Goal: Information Seeking & Learning: Learn about a topic

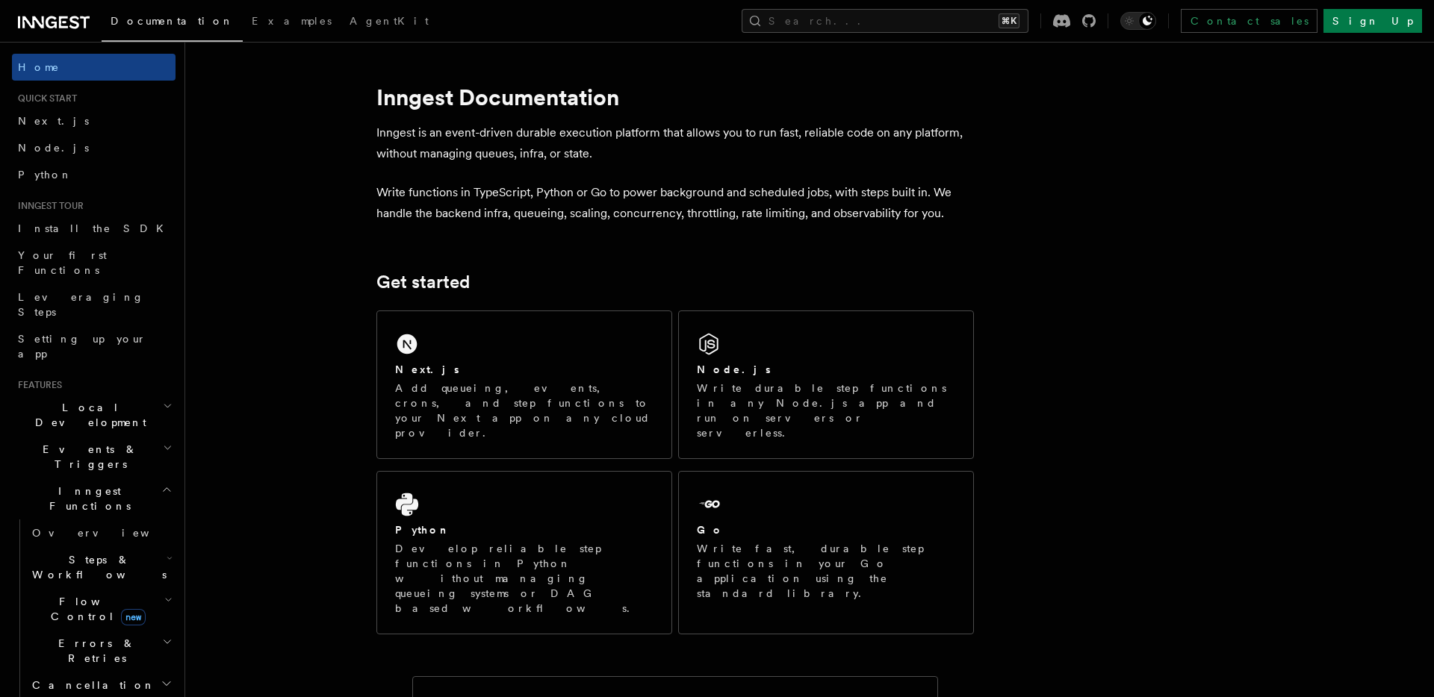
click at [163, 400] on icon "button" at bounding box center [168, 406] width 10 height 12
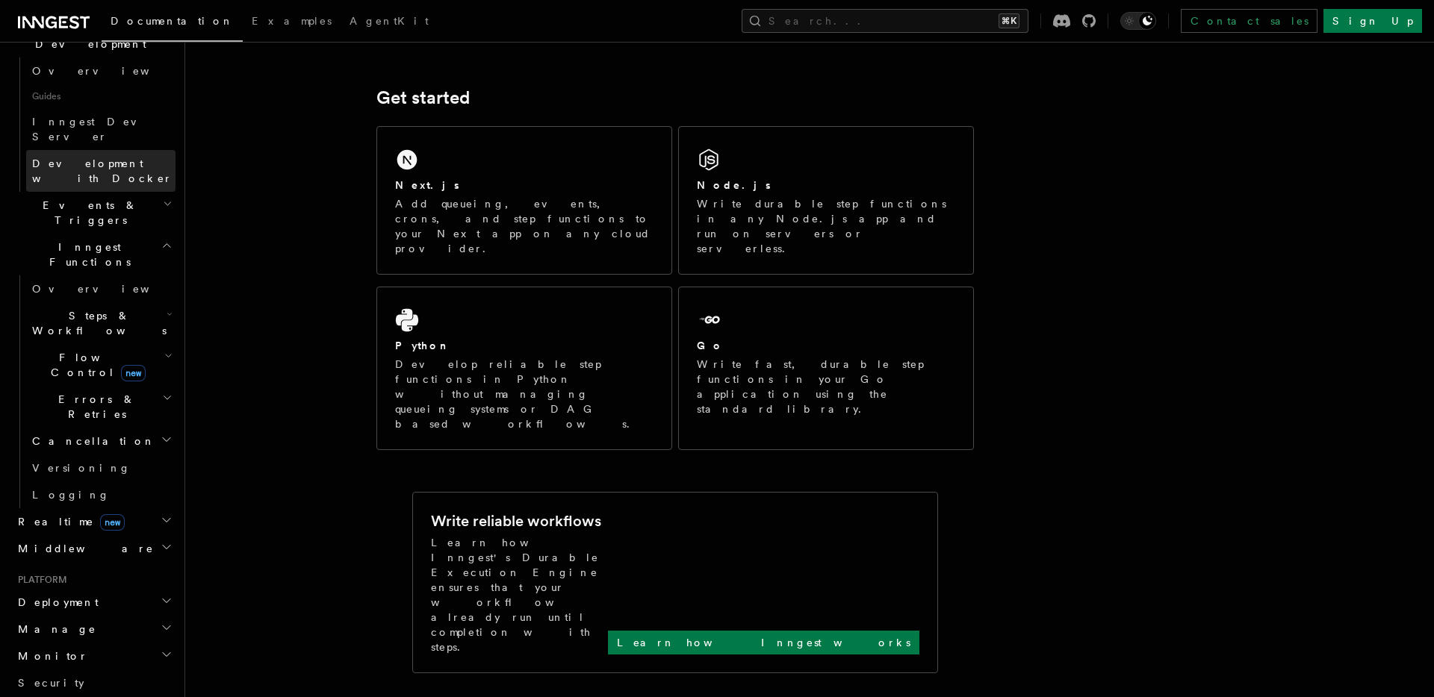
scroll to position [454, 0]
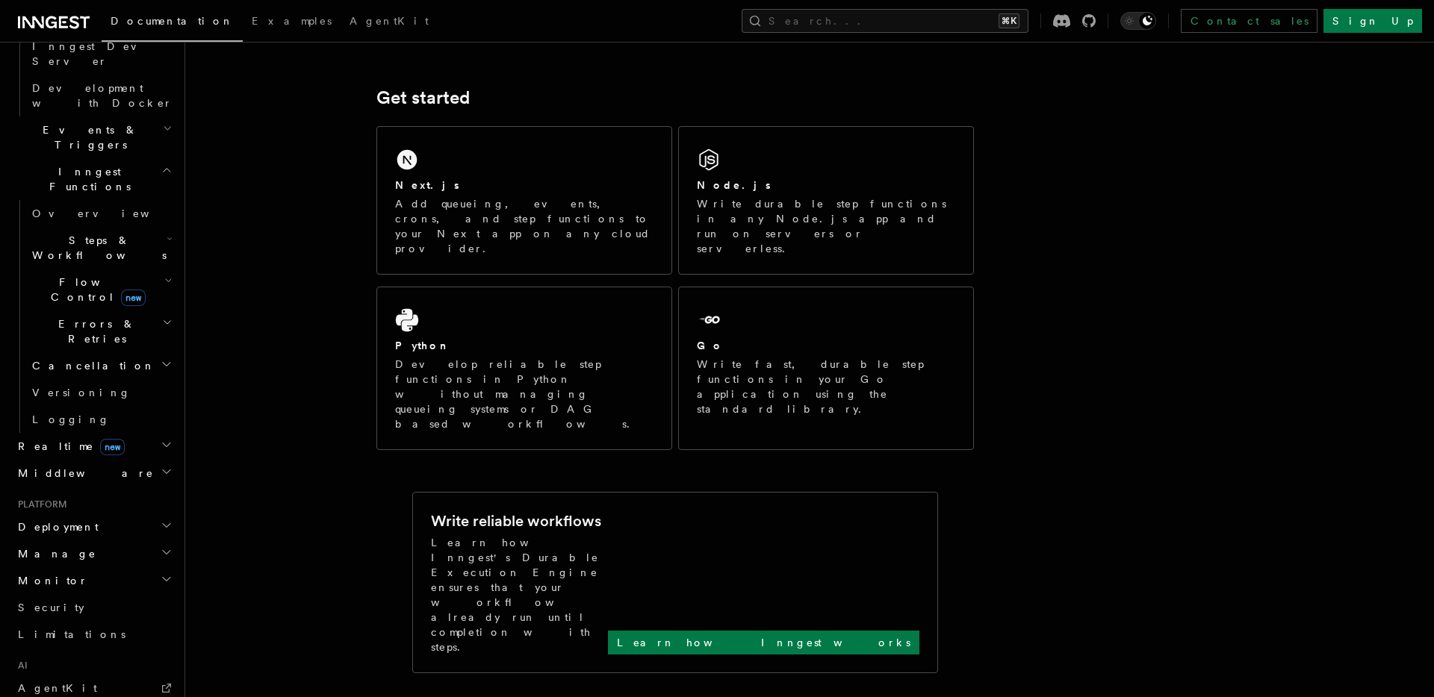
click at [99, 514] on h2 "Deployment" at bounding box center [94, 527] width 164 height 27
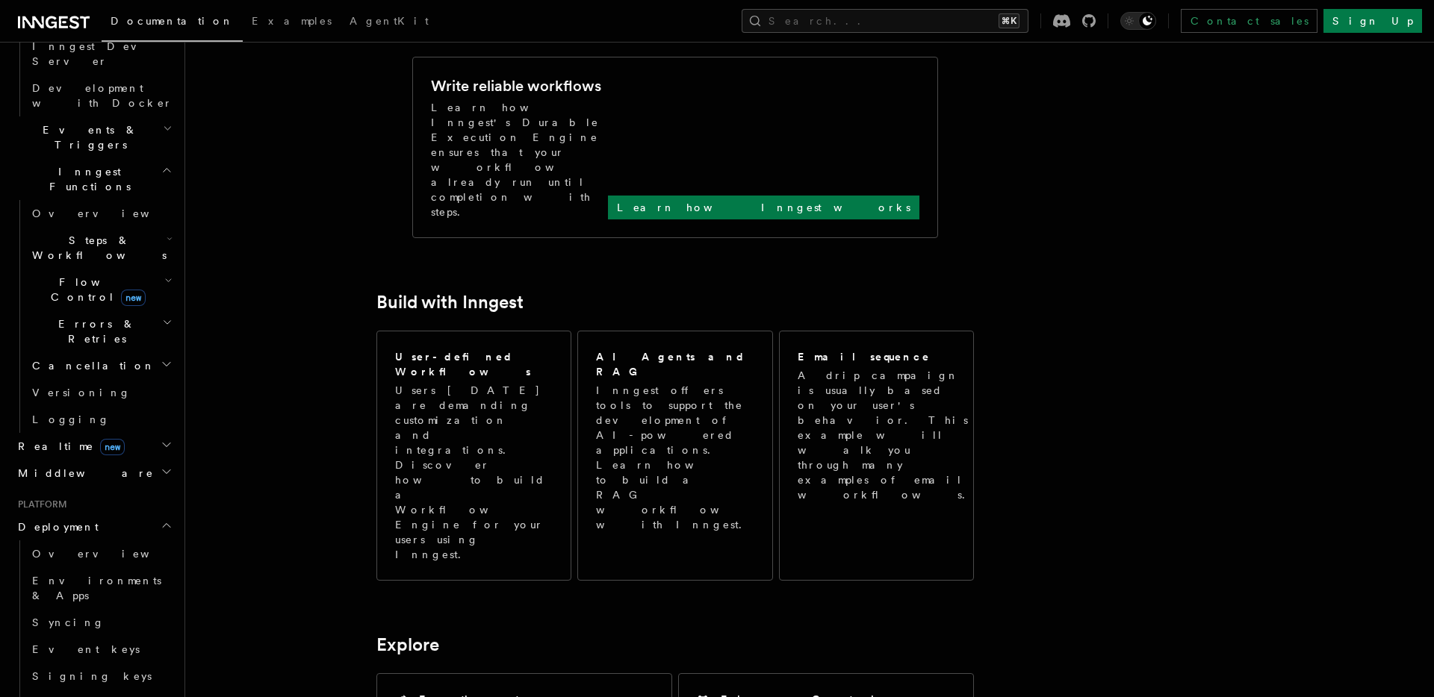
scroll to position [0, 0]
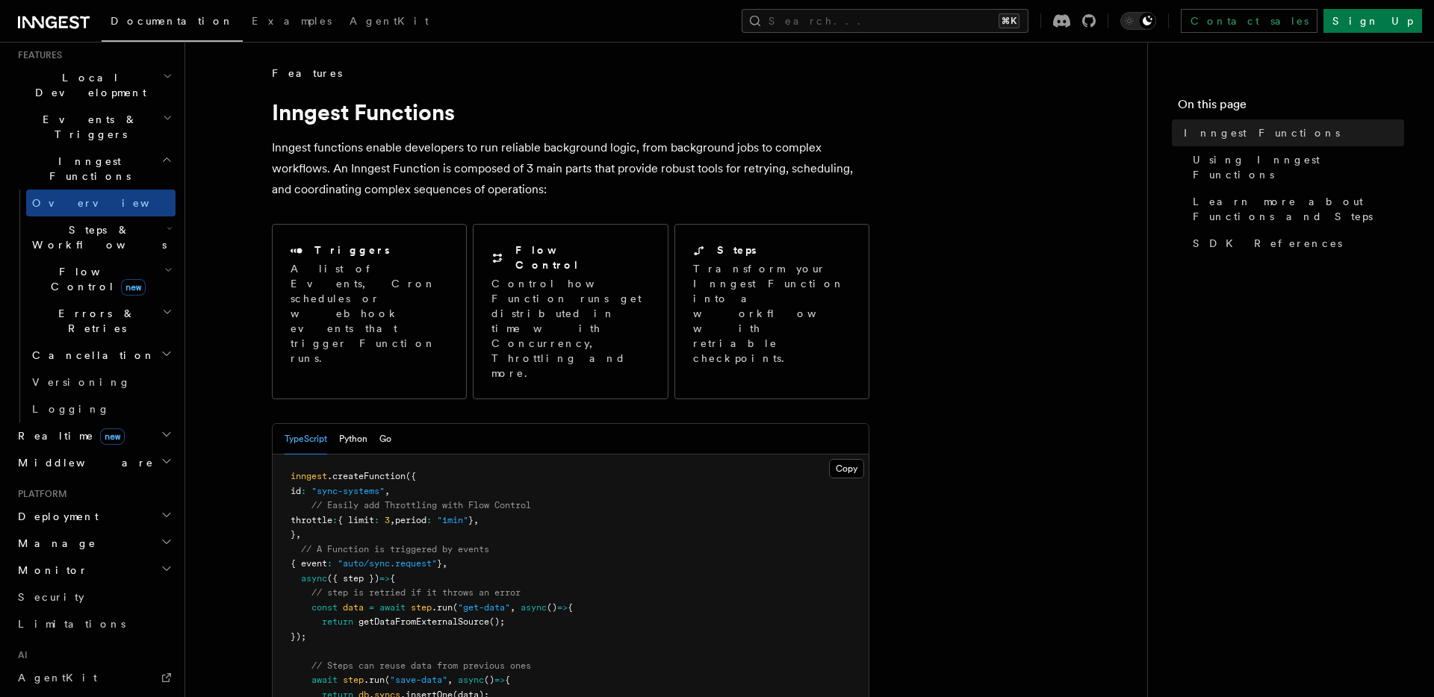
scroll to position [268, 0]
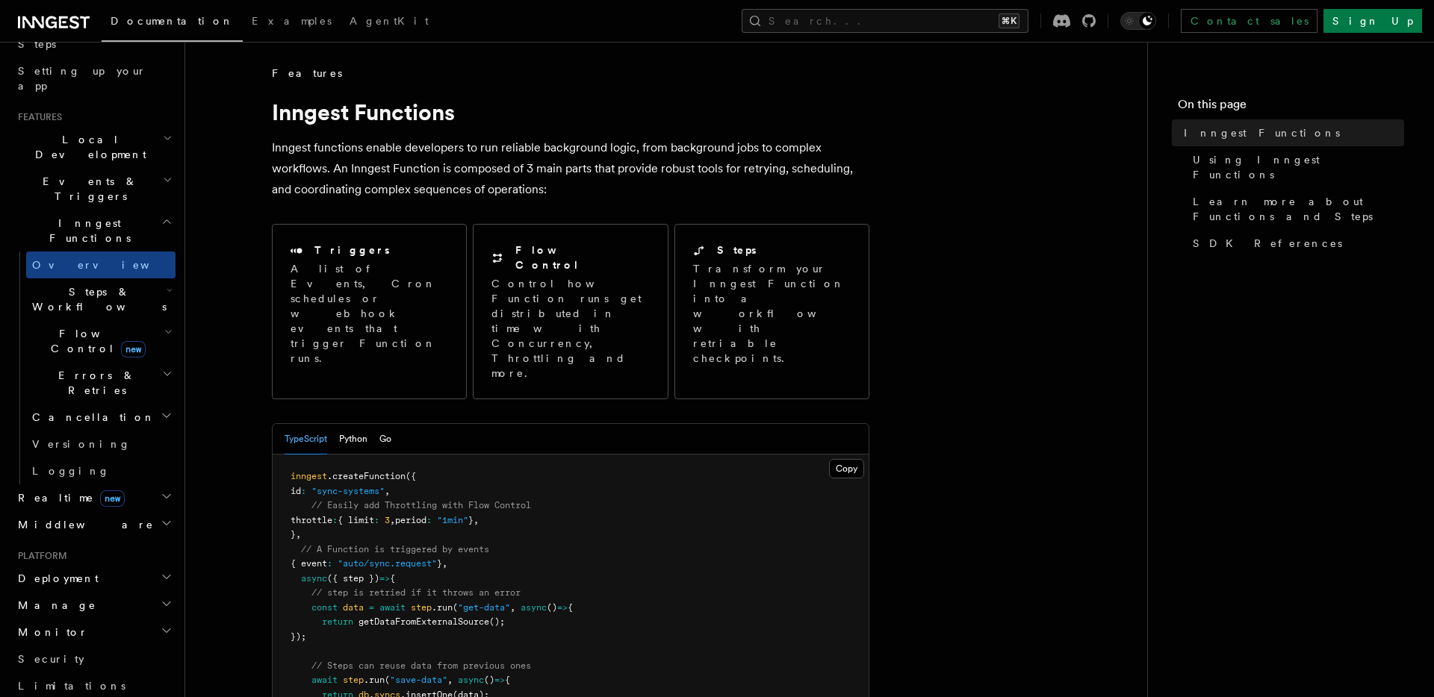
click at [155, 278] on h2 "Steps & Workflows" at bounding box center [100, 299] width 149 height 42
click at [140, 278] on h2 "Steps & Workflows" at bounding box center [100, 299] width 149 height 42
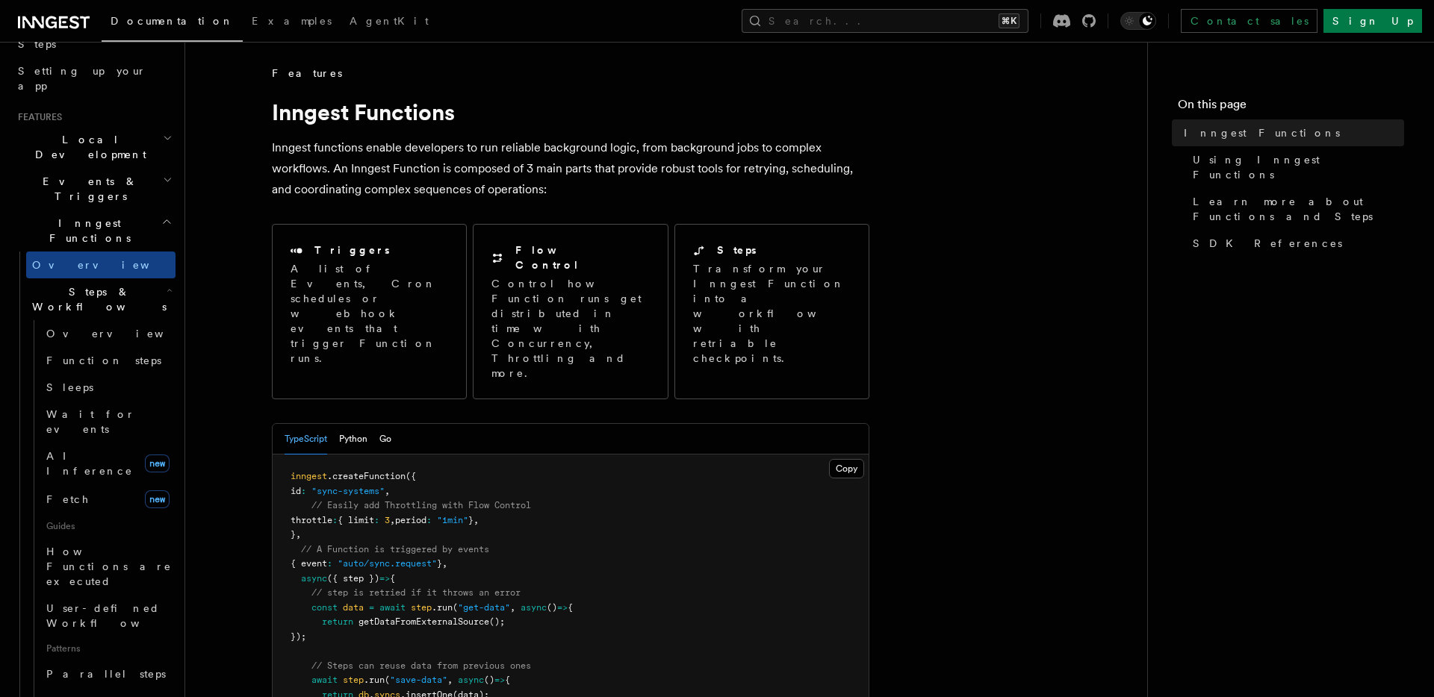
click at [140, 278] on h2 "Steps & Workflows" at bounding box center [100, 299] width 149 height 42
click at [166, 284] on icon "button" at bounding box center [169, 290] width 6 height 12
click at [87, 565] on h2 "Deployment" at bounding box center [94, 578] width 164 height 27
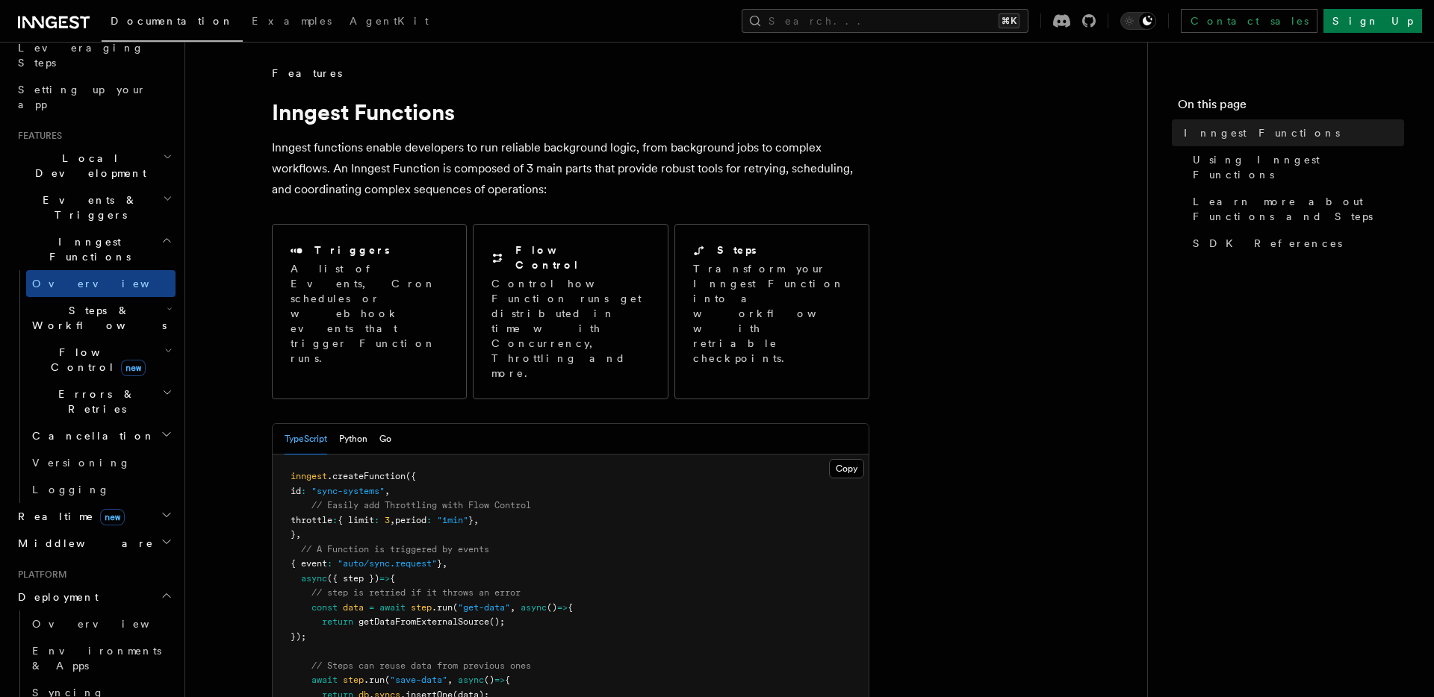
scroll to position [230, 0]
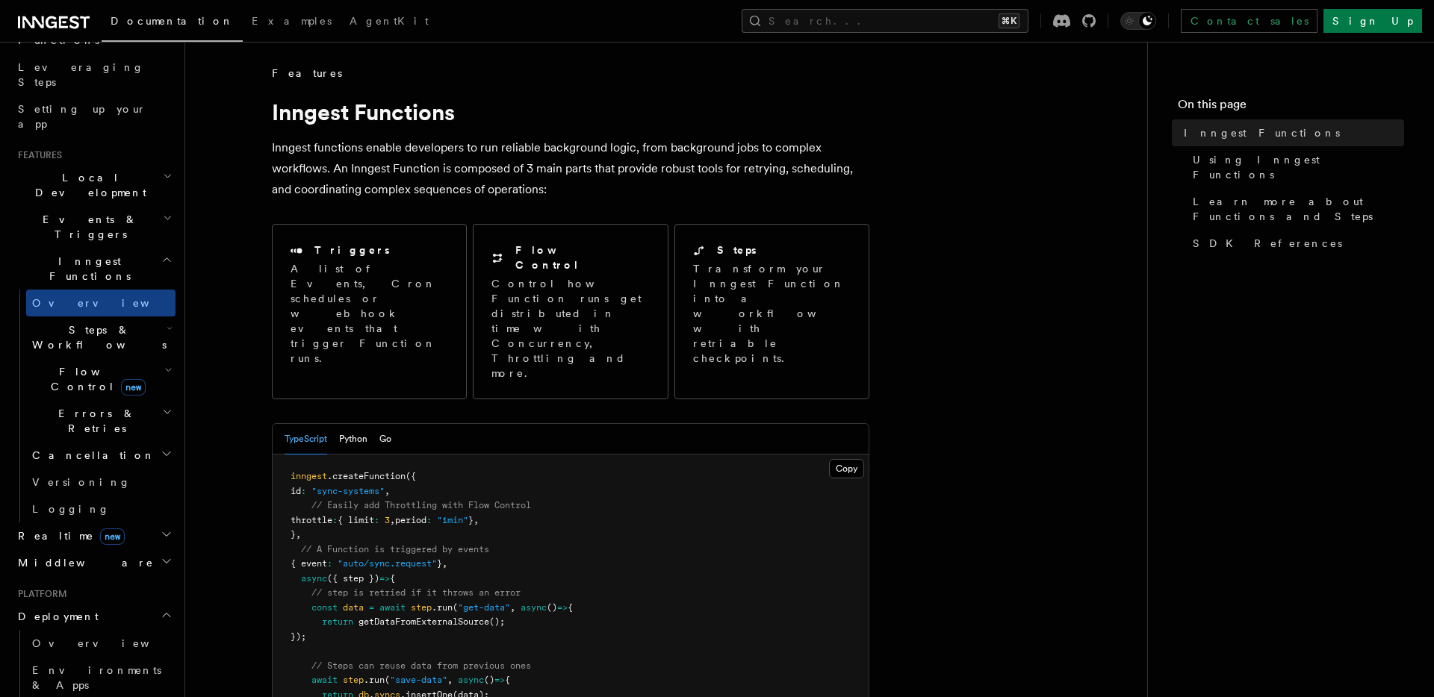
click at [155, 317] on h2 "Steps & Workflows" at bounding box center [100, 338] width 149 height 42
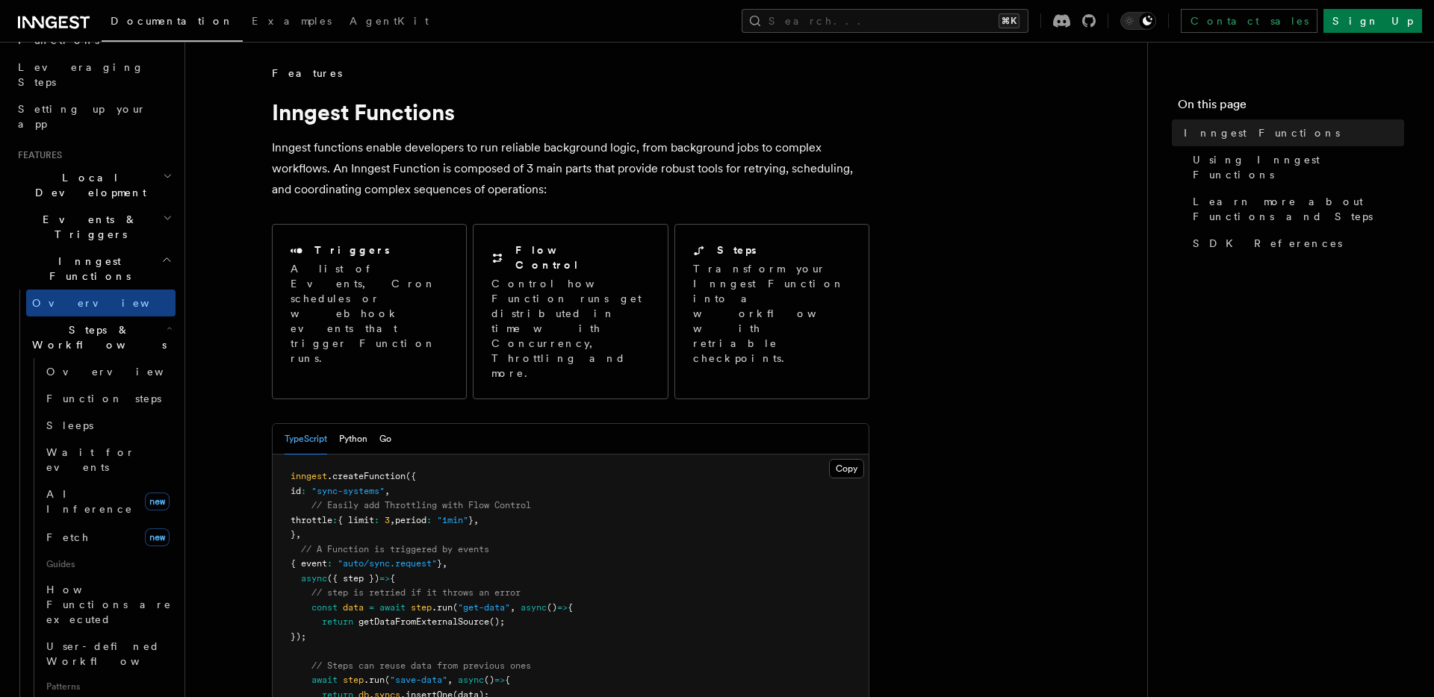
click at [153, 317] on h2 "Steps & Workflows" at bounding box center [100, 338] width 149 height 42
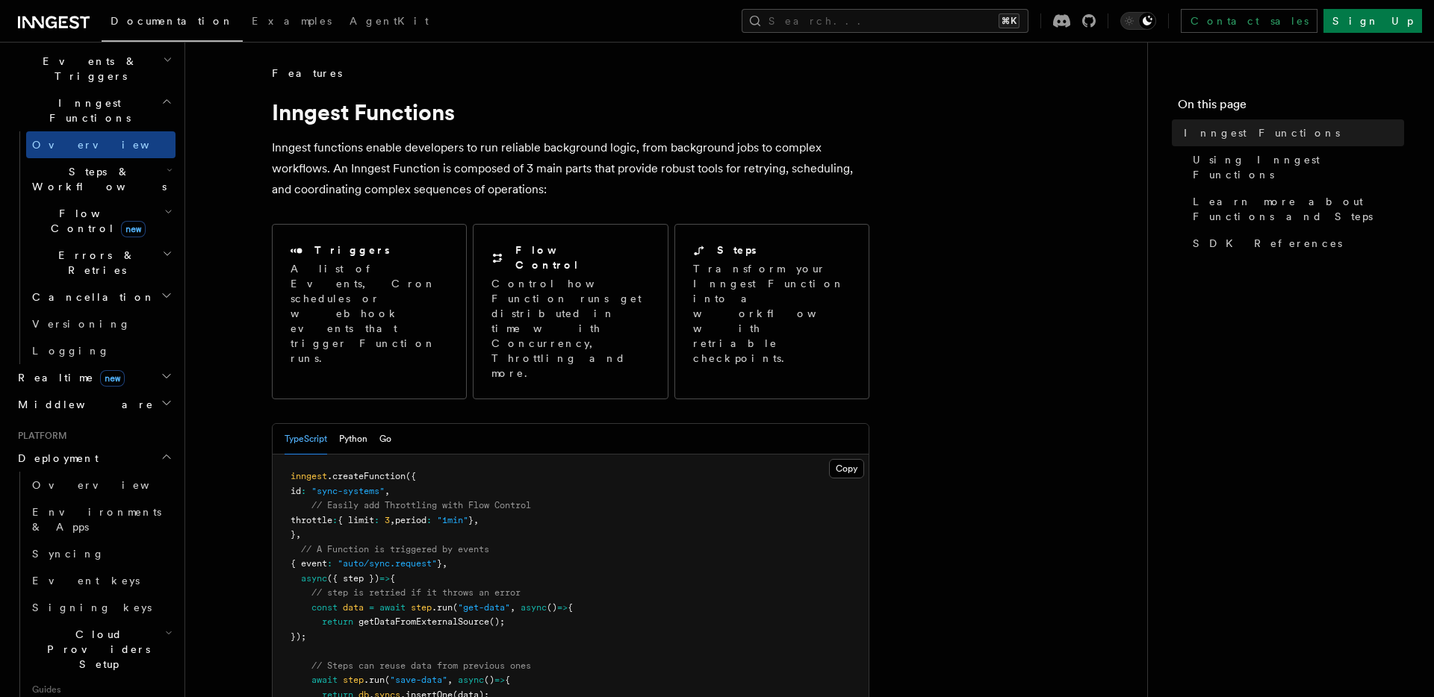
scroll to position [408, 0]
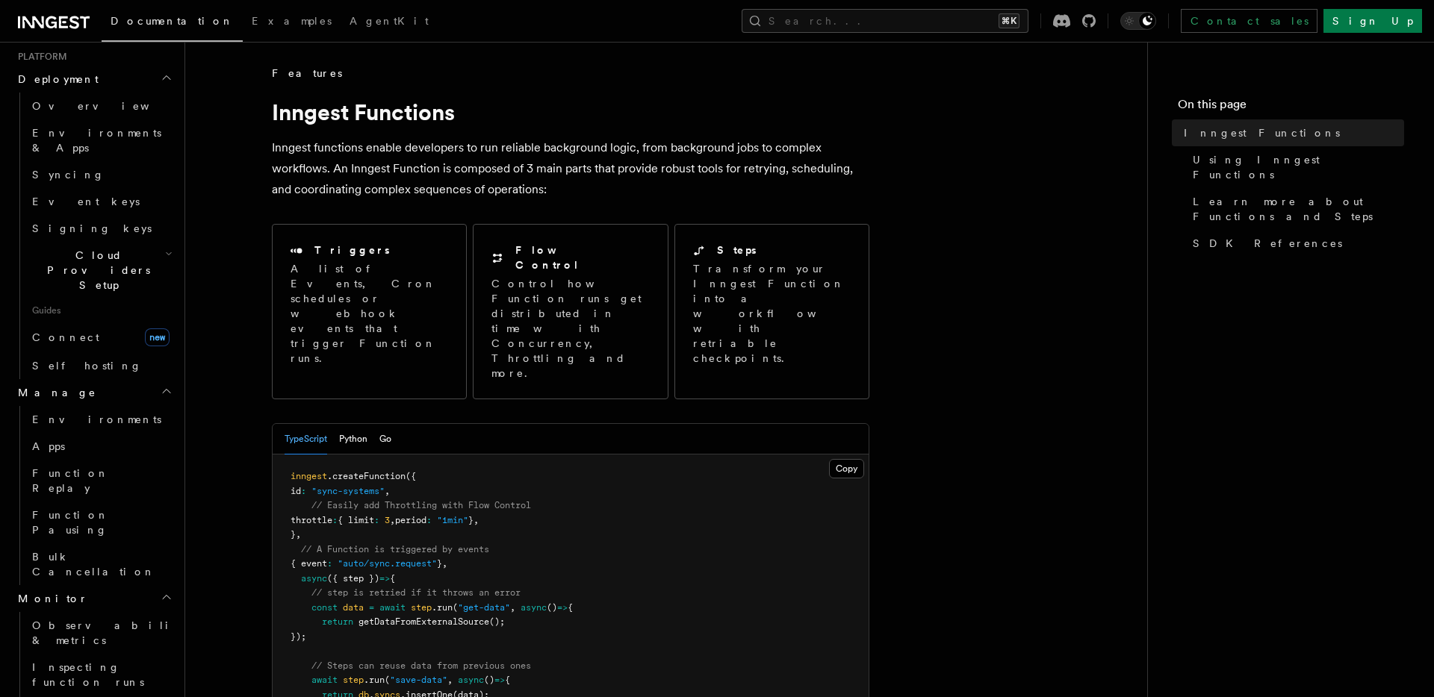
scroll to position [769, 0]
